Goal: Check status: Check status

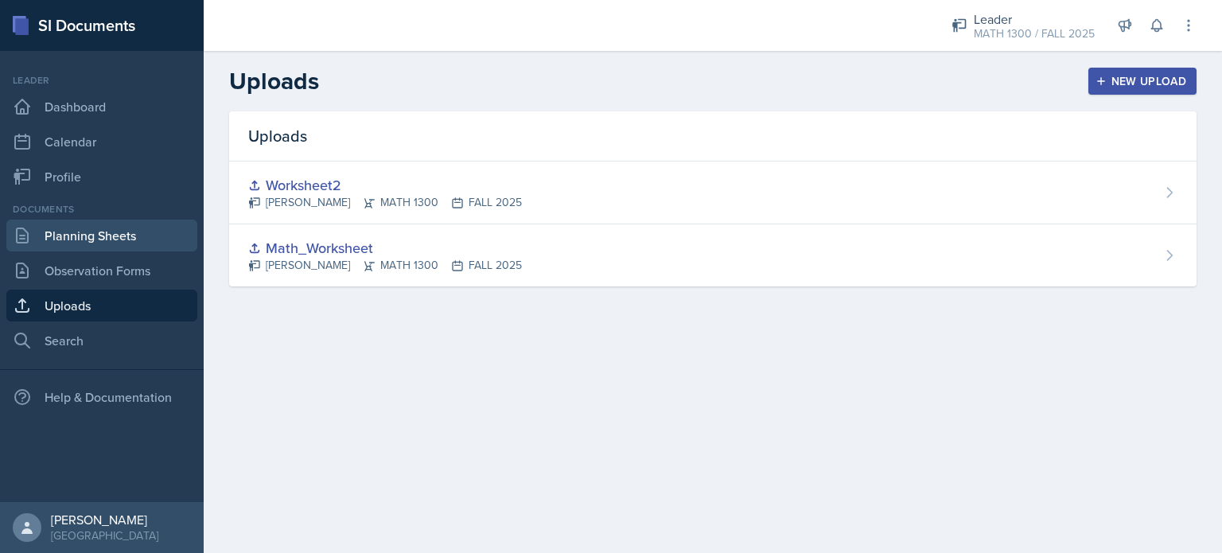
click at [111, 237] on link "Planning Sheets" at bounding box center [101, 236] width 191 height 32
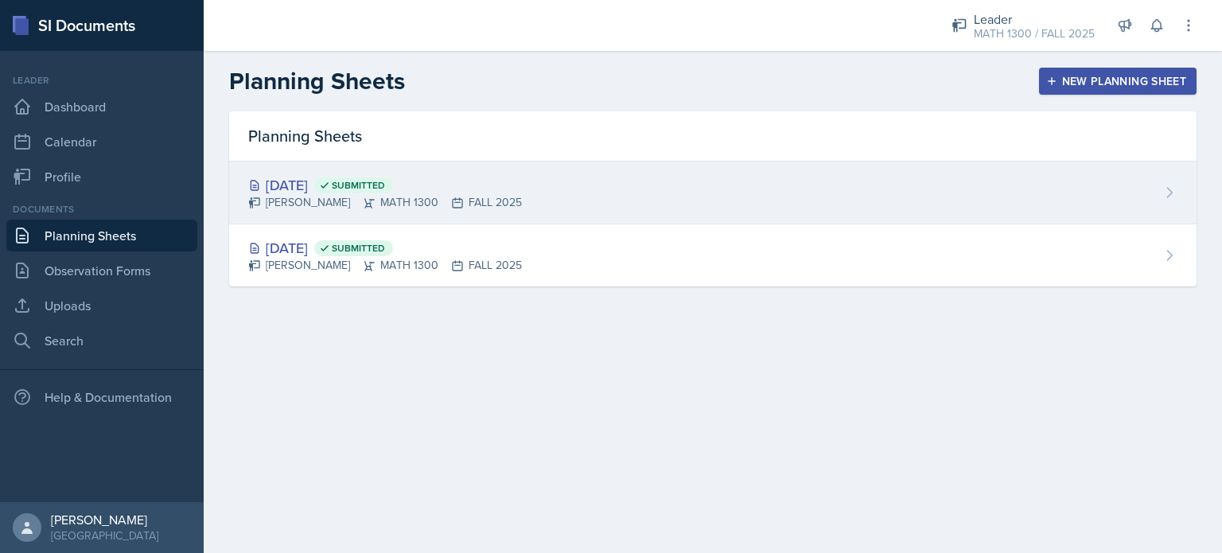
click at [309, 182] on div "[DATE] Submitted" at bounding box center [385, 184] width 274 height 21
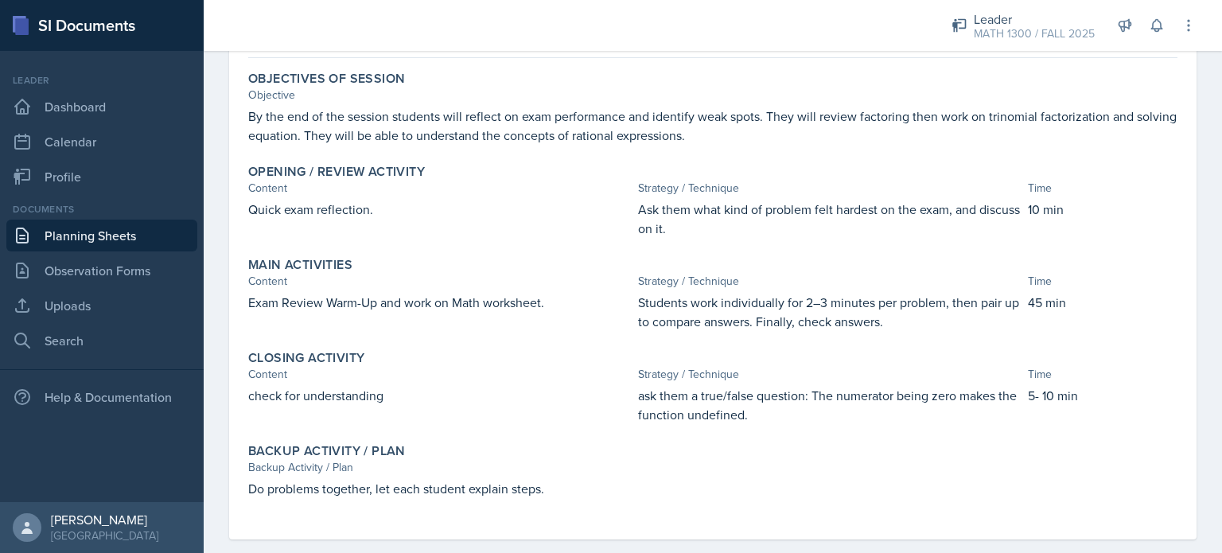
scroll to position [148, 0]
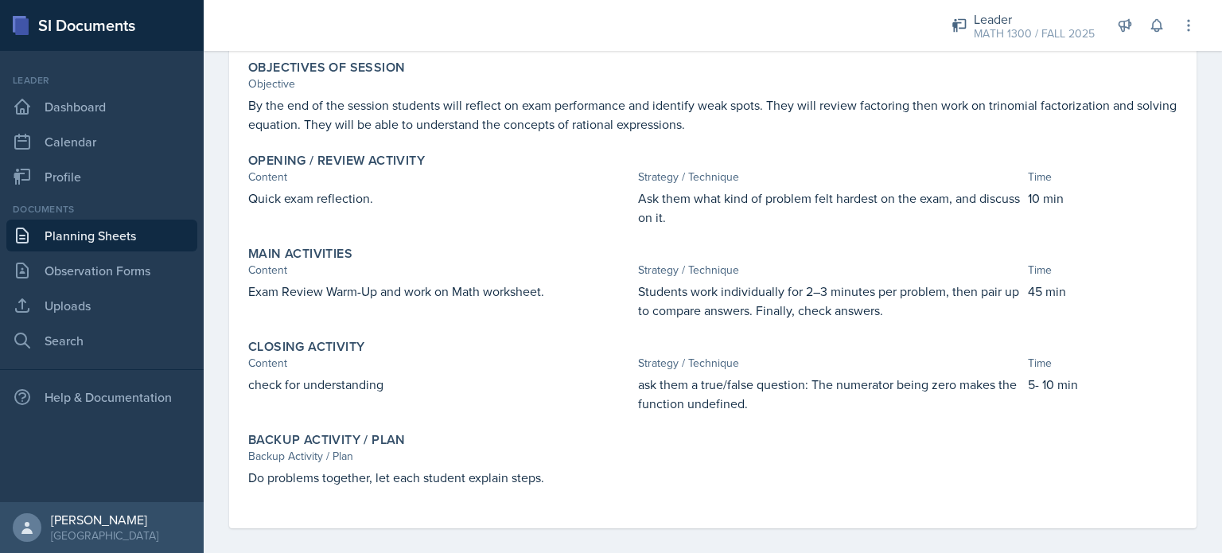
click at [107, 227] on link "Planning Sheets" at bounding box center [101, 236] width 191 height 32
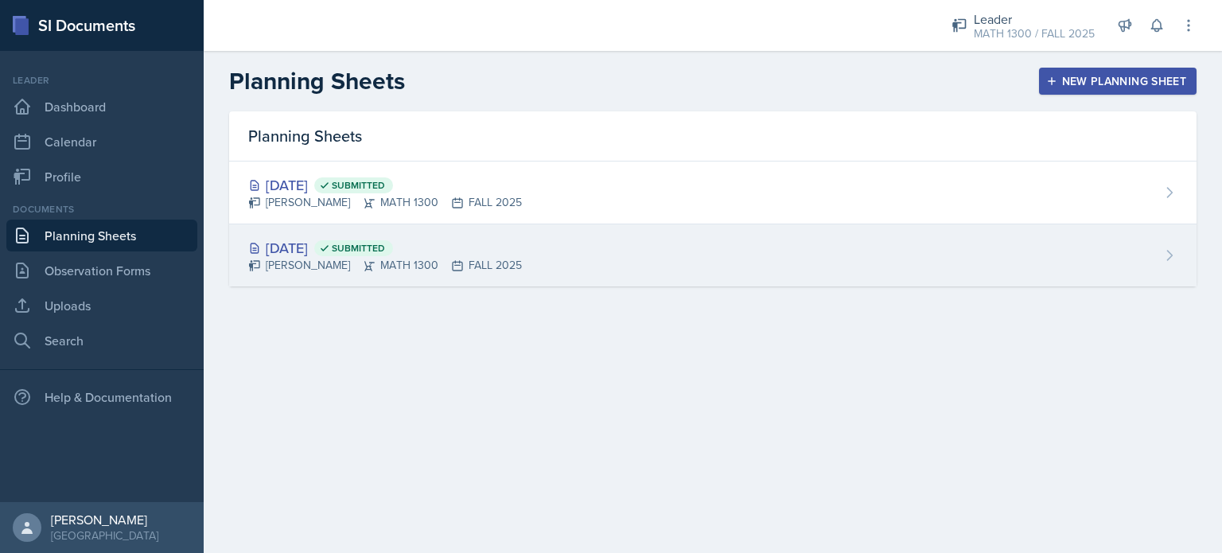
click at [847, 268] on div "[DATE] Submitted [PERSON_NAME] MATH 1300 FALL 2025" at bounding box center [712, 255] width 967 height 62
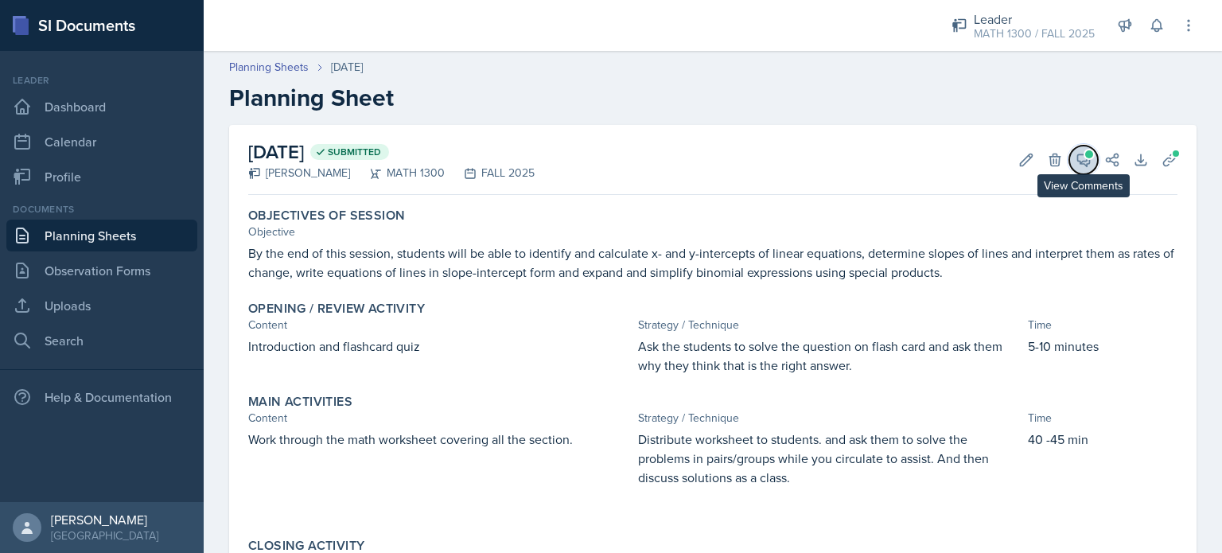
click at [1071, 169] on button "View Comments" at bounding box center [1083, 160] width 29 height 29
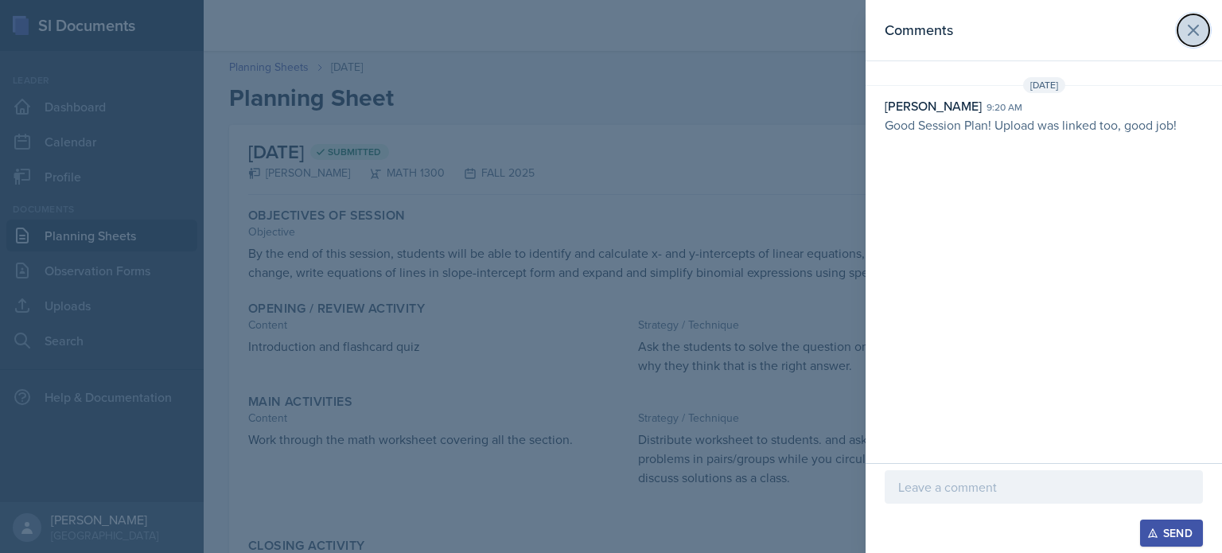
click at [1199, 28] on icon at bounding box center [1192, 30] width 19 height 19
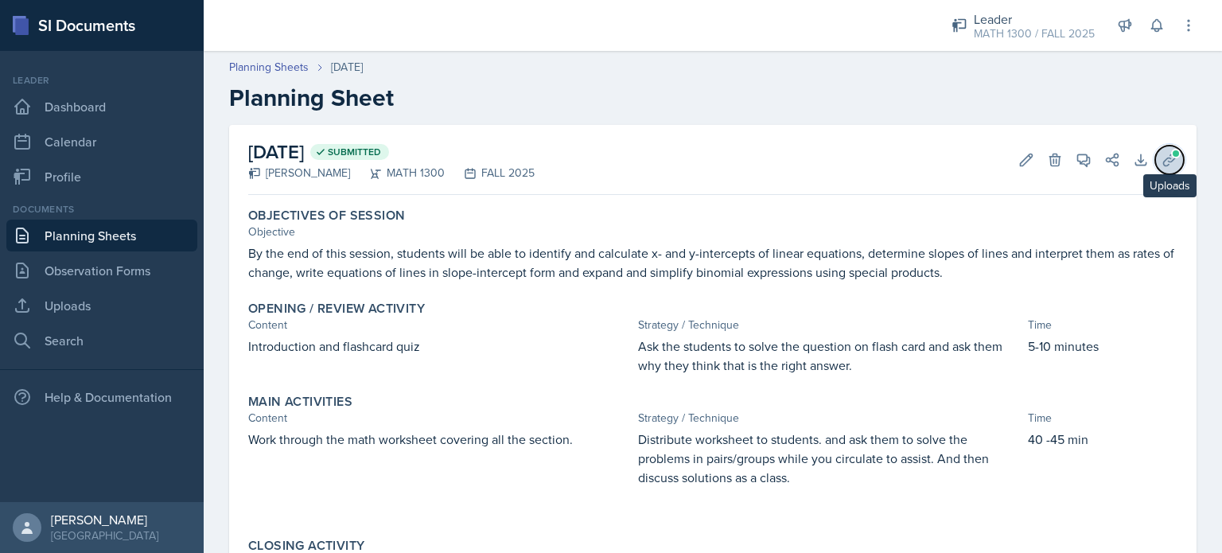
click at [1163, 161] on icon at bounding box center [1169, 159] width 12 height 12
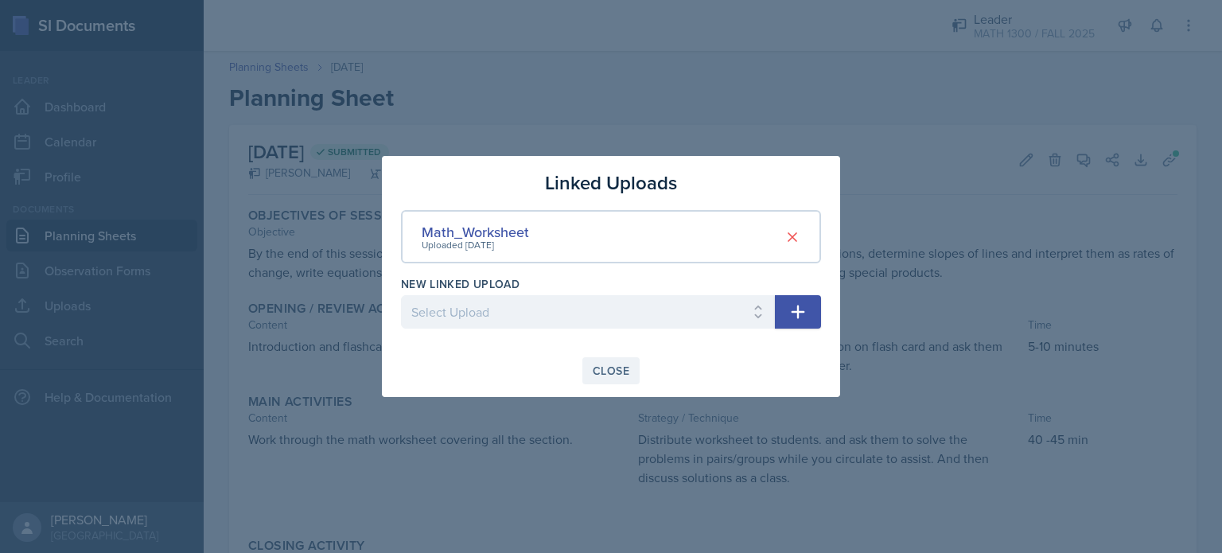
click at [621, 372] on div "Close" at bounding box center [611, 370] width 37 height 13
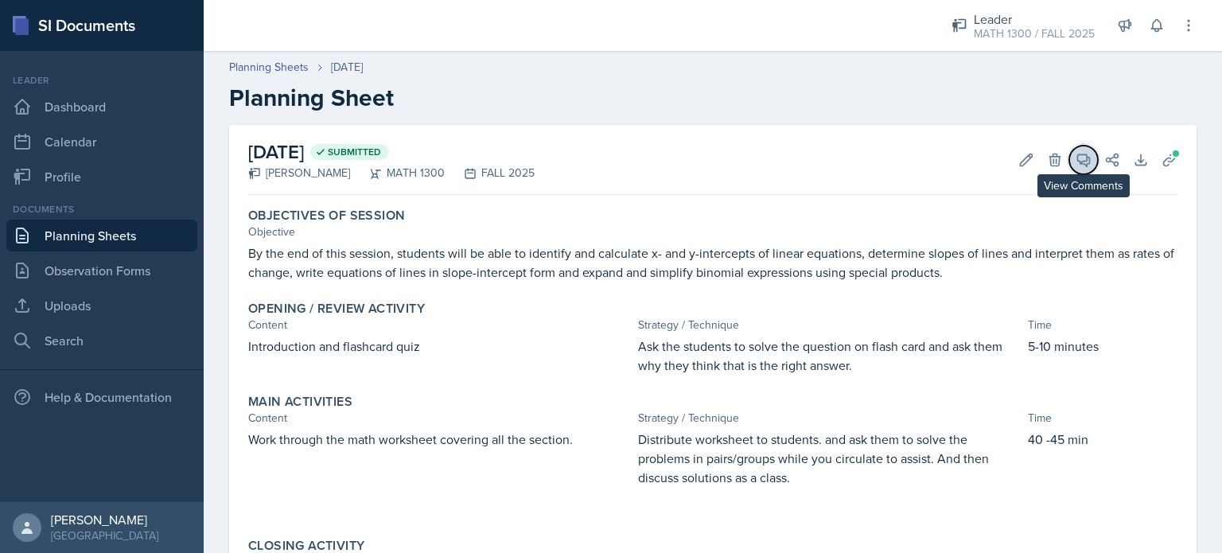
click at [1078, 155] on icon at bounding box center [1084, 160] width 12 height 12
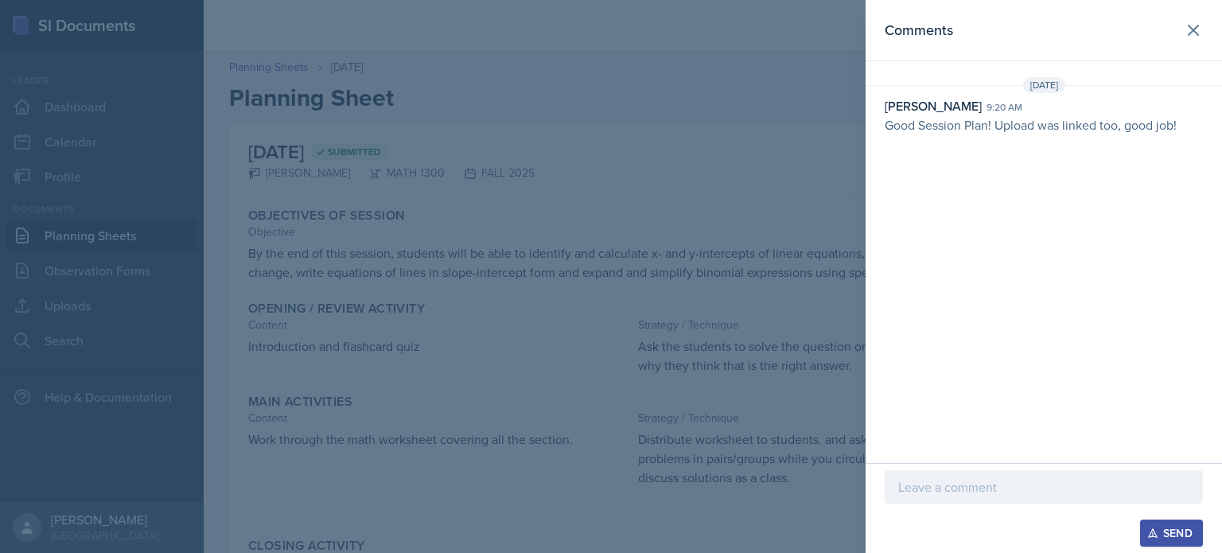
click at [721, 196] on div at bounding box center [611, 276] width 1222 height 553
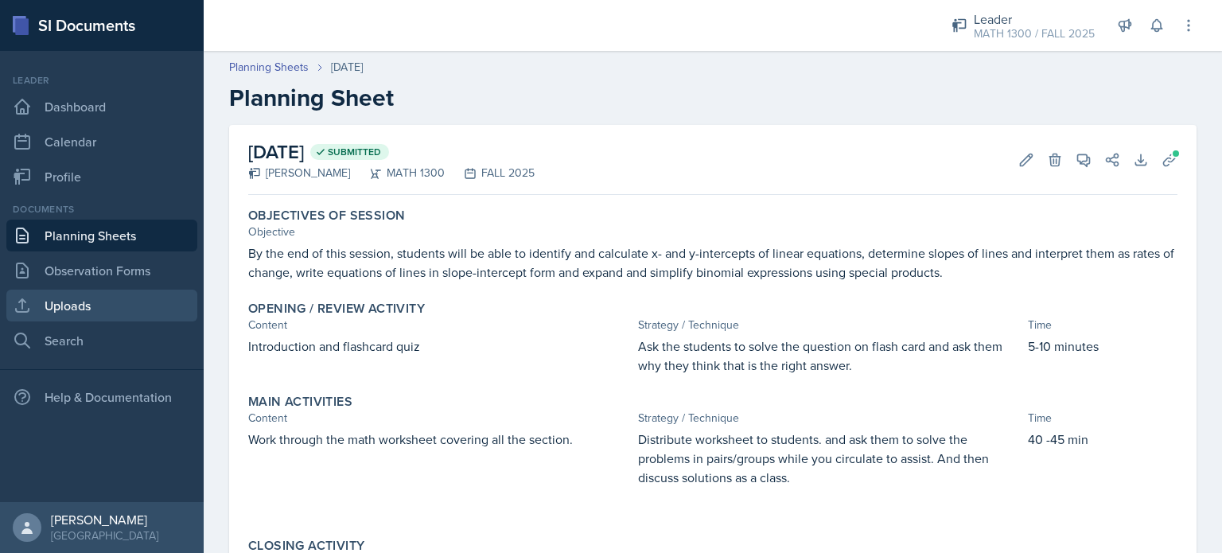
click at [164, 305] on link "Uploads" at bounding box center [101, 306] width 191 height 32
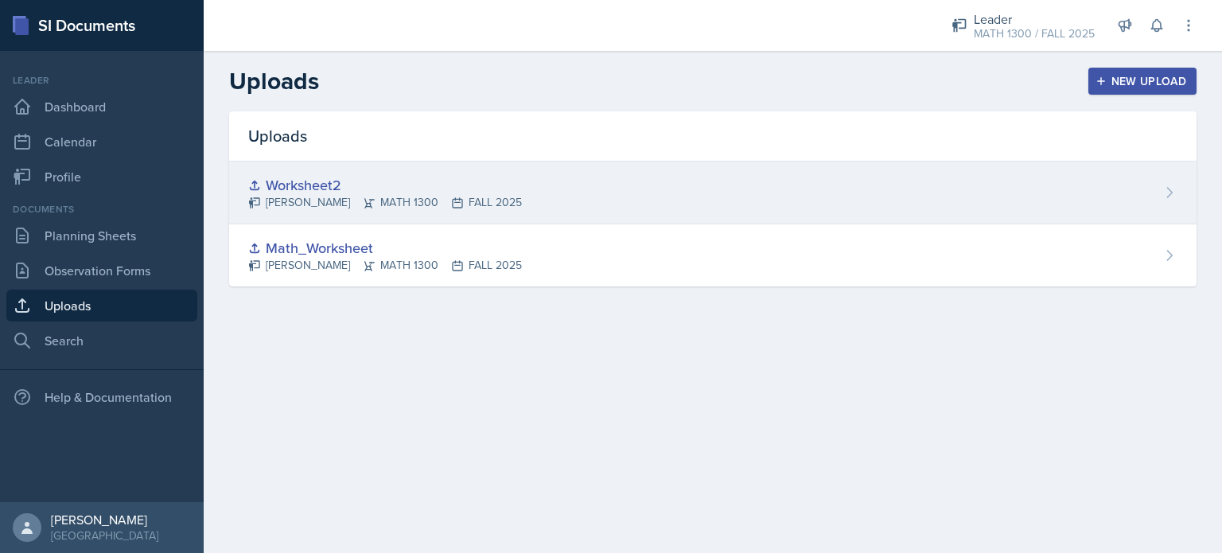
click at [322, 184] on div "Worksheet2" at bounding box center [385, 184] width 274 height 21
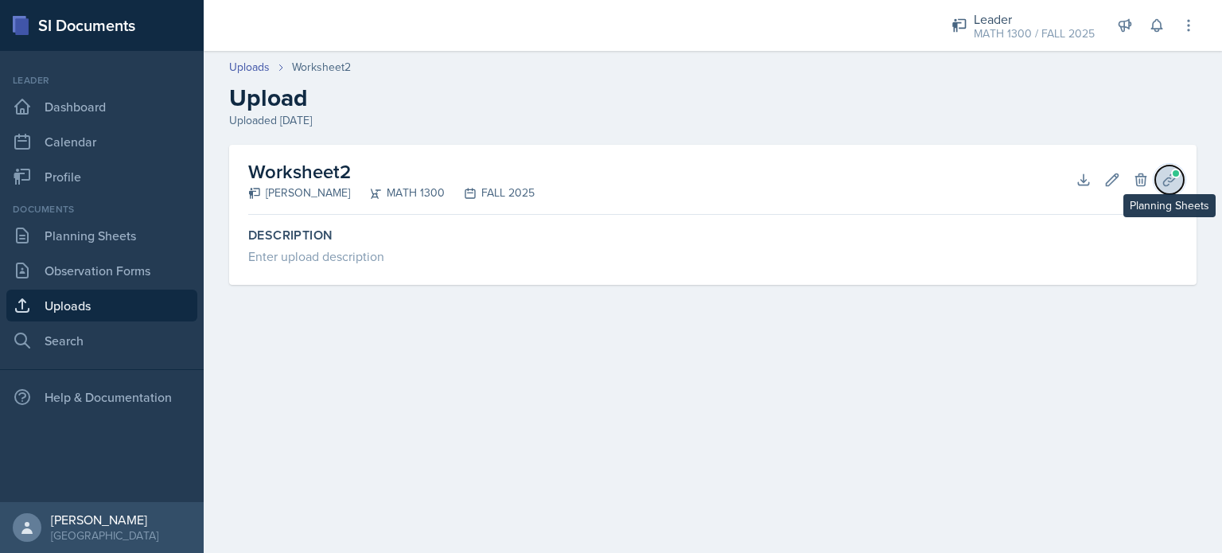
click at [1168, 190] on button "Planning Sheets" at bounding box center [1169, 179] width 29 height 29
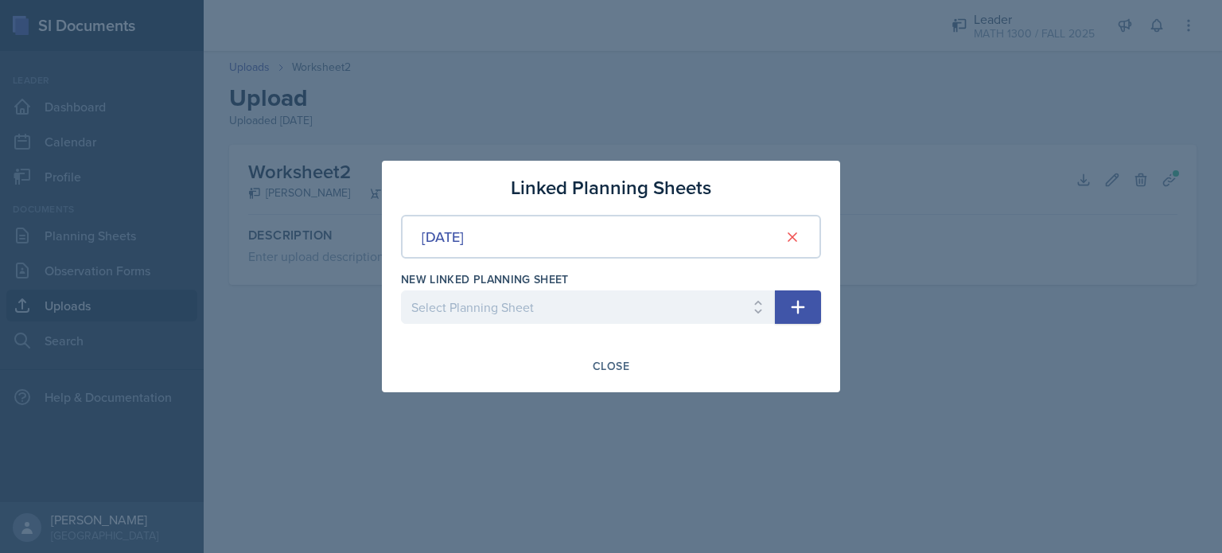
click at [895, 323] on div at bounding box center [611, 276] width 1222 height 553
